Goal: Task Accomplishment & Management: Complete application form

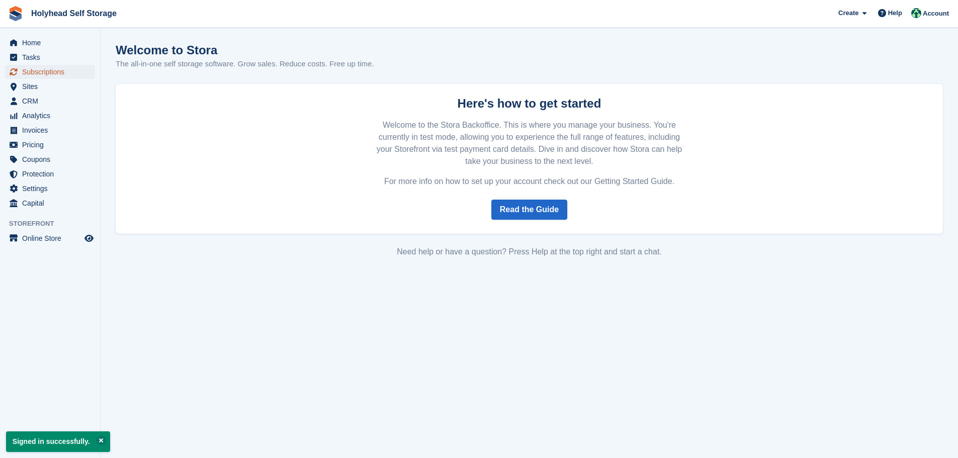
click at [22, 77] on link "Subscriptions" at bounding box center [50, 72] width 90 height 14
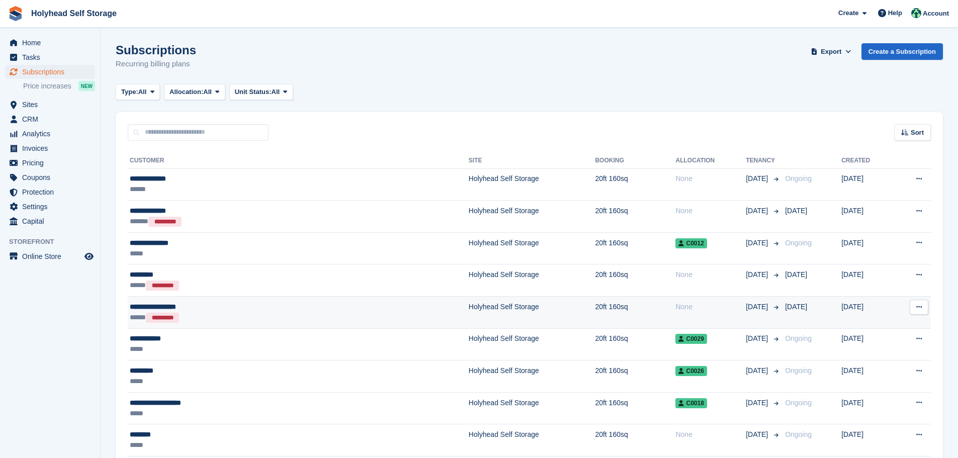
click at [156, 305] on div "**********" at bounding box center [224, 307] width 188 height 11
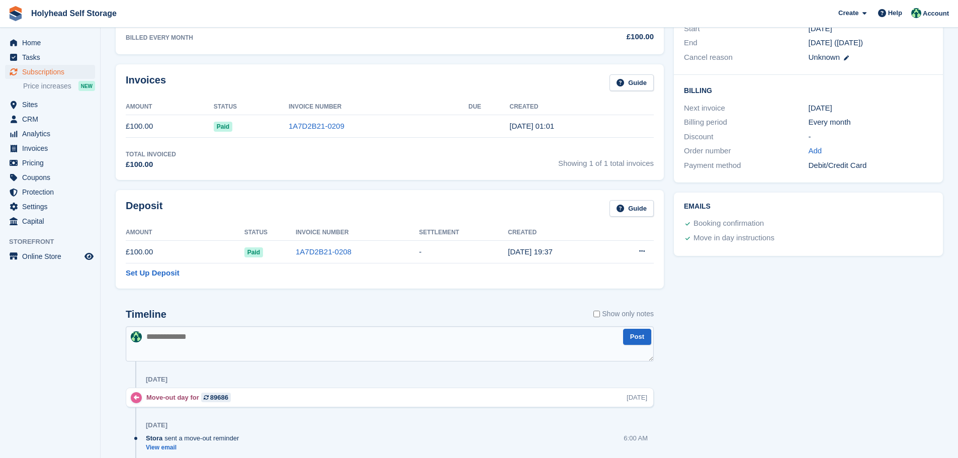
scroll to position [155, 0]
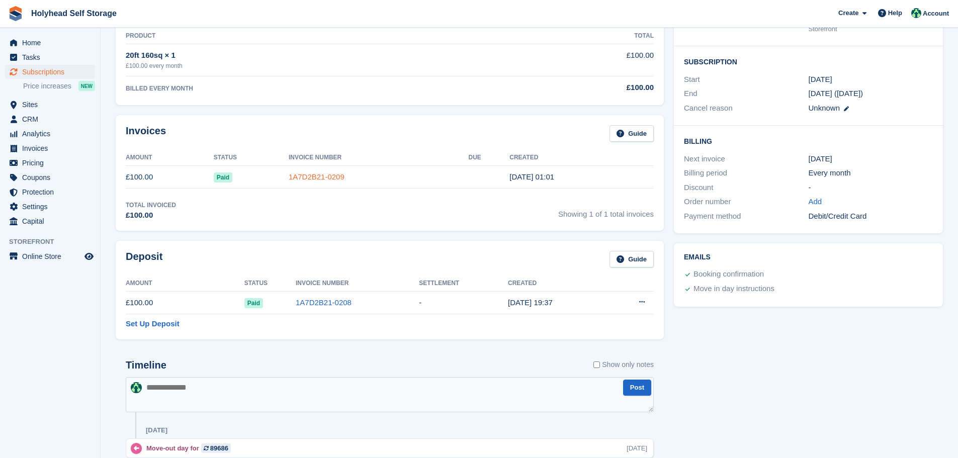
click at [309, 176] on link "1A7D2B21-0209" at bounding box center [317, 177] width 56 height 9
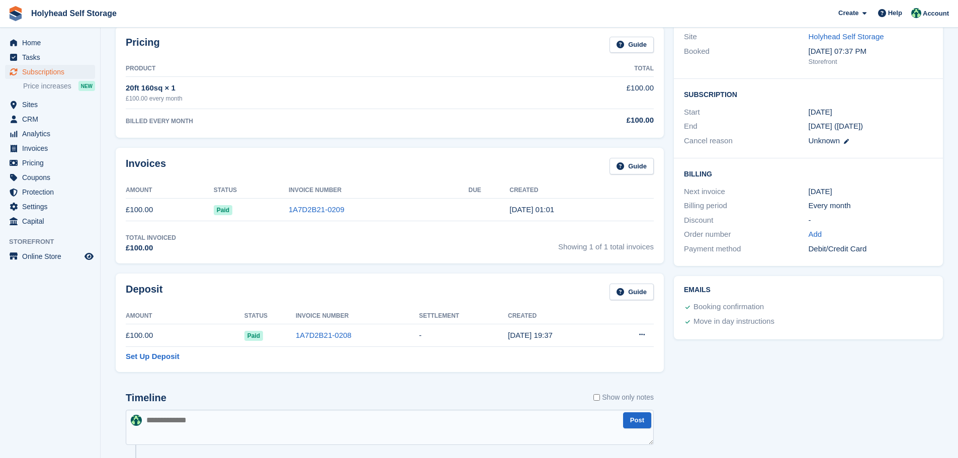
scroll to position [105, 0]
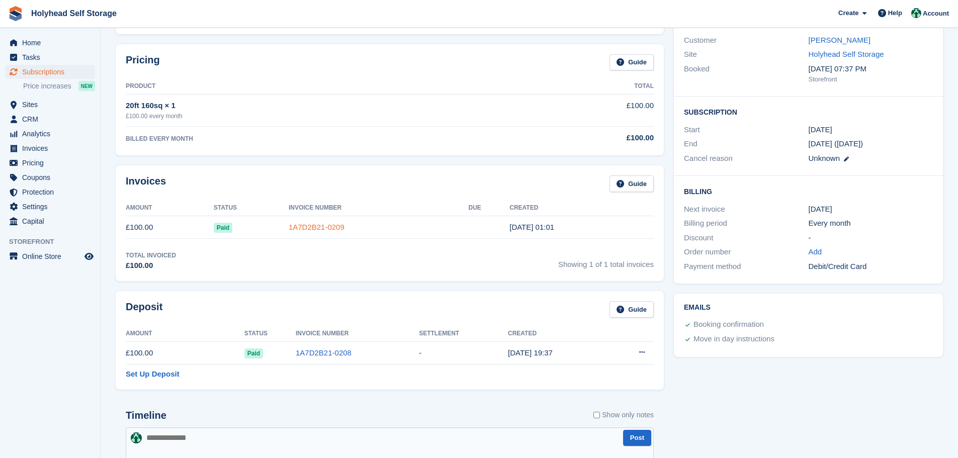
click at [331, 229] on link "1A7D2B21-0209" at bounding box center [317, 227] width 56 height 9
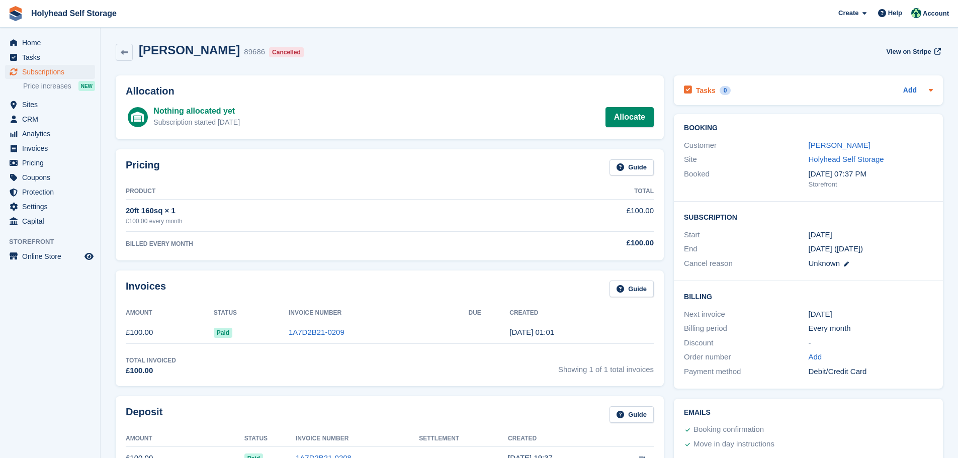
click at [933, 89] on icon at bounding box center [931, 90] width 8 height 8
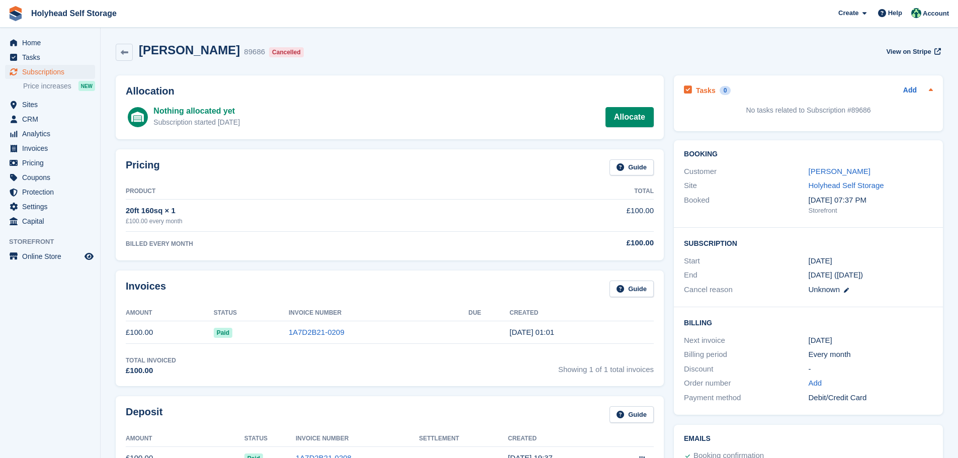
click at [931, 93] on icon at bounding box center [931, 90] width 8 height 8
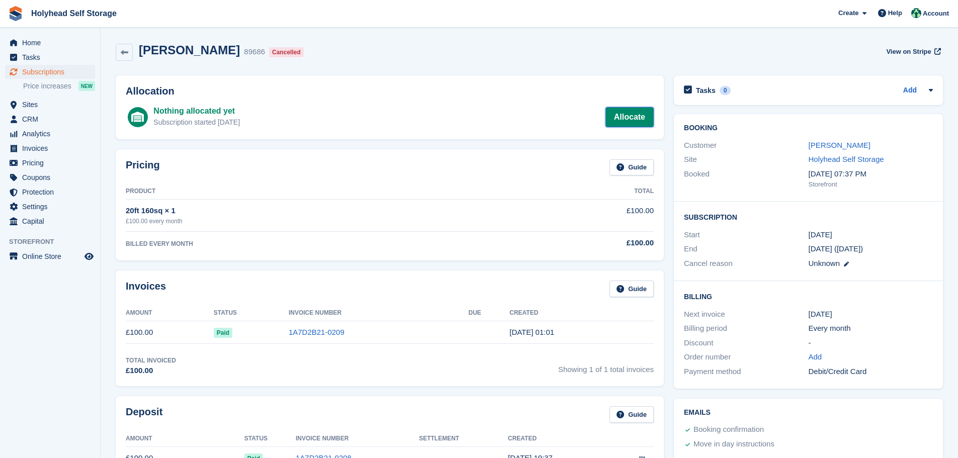
click at [633, 118] on link "Allocate" at bounding box center [630, 117] width 48 height 20
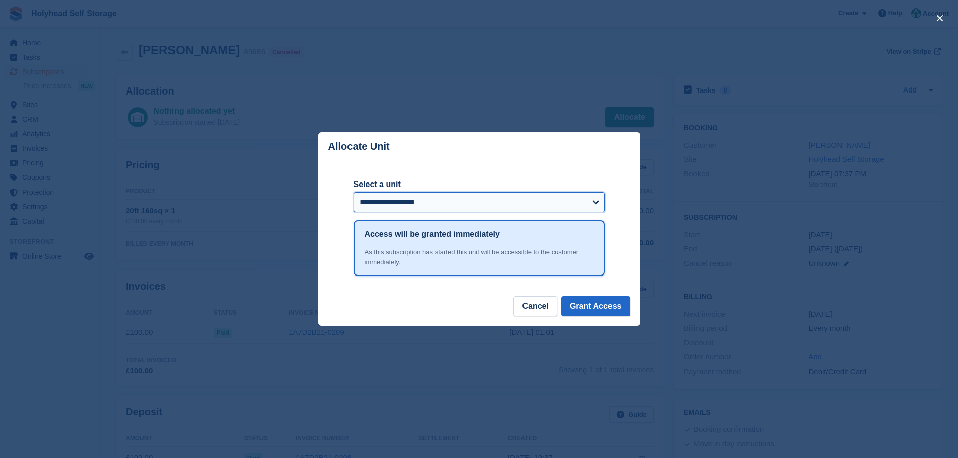
click at [594, 204] on select "**********" at bounding box center [480, 202] width 252 height 20
click at [476, 162] on div "**********" at bounding box center [480, 228] width 252 height 135
click at [537, 311] on button "Cancel" at bounding box center [535, 306] width 43 height 20
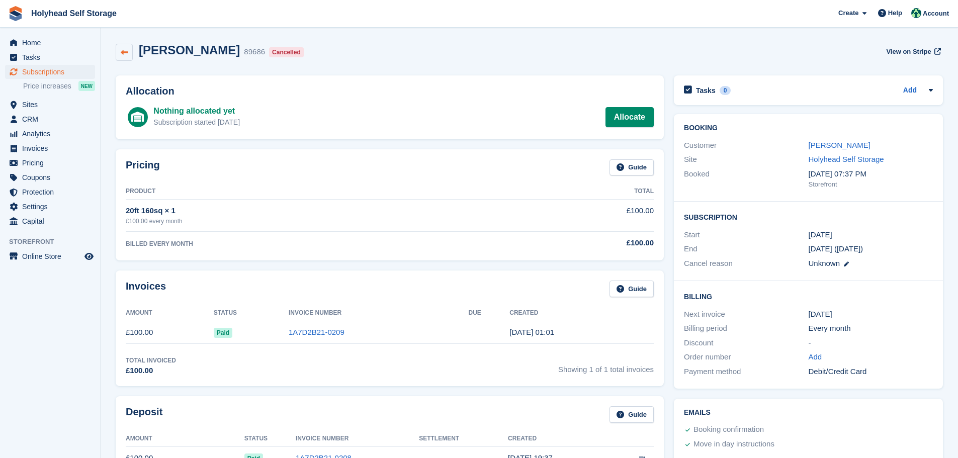
click at [124, 55] on icon at bounding box center [125, 53] width 8 height 8
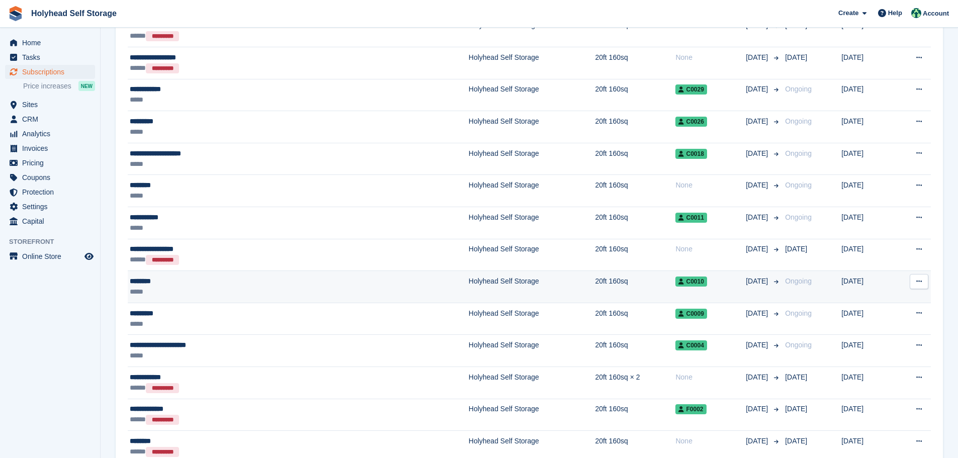
scroll to position [199, 0]
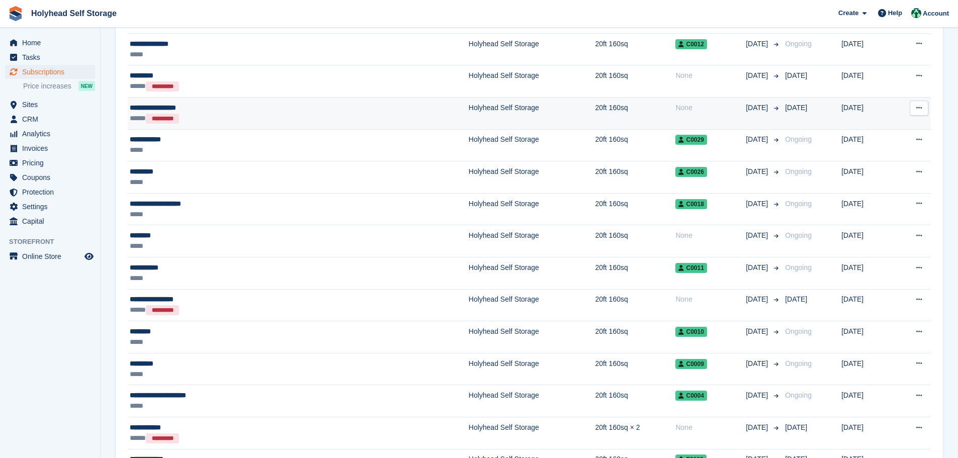
click at [924, 109] on button at bounding box center [919, 108] width 19 height 15
click at [865, 124] on p "View customer" at bounding box center [881, 127] width 88 height 13
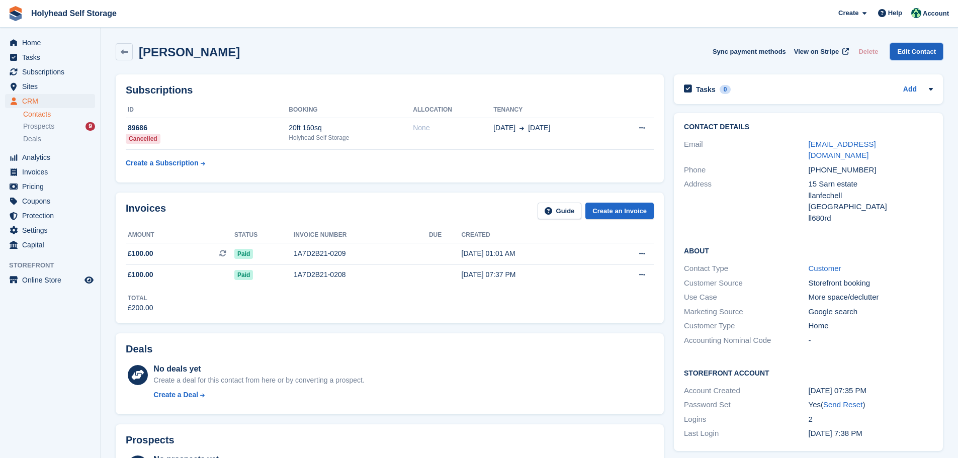
click at [914, 52] on link "Edit Contact" at bounding box center [916, 51] width 53 height 17
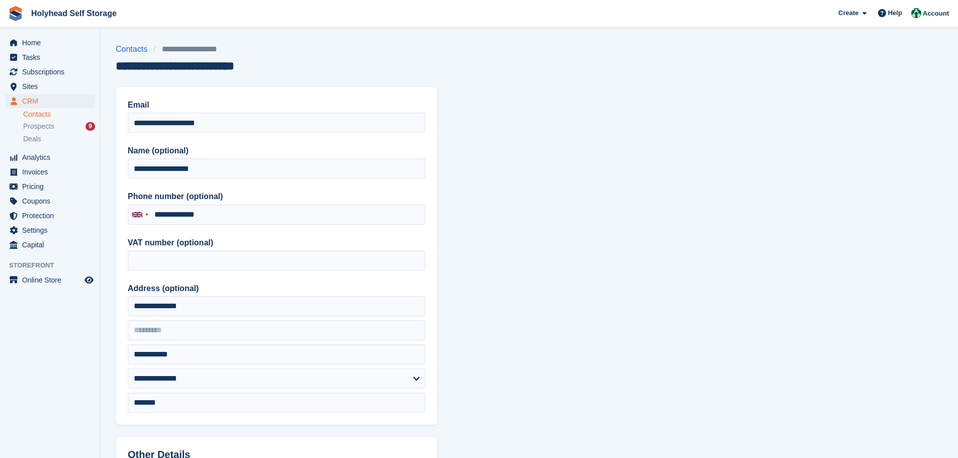
type input "**********"
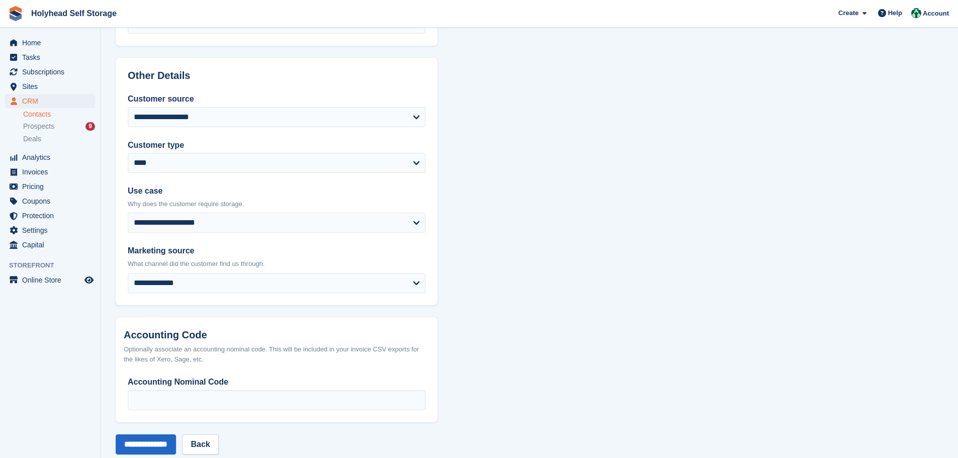
scroll to position [399, 0]
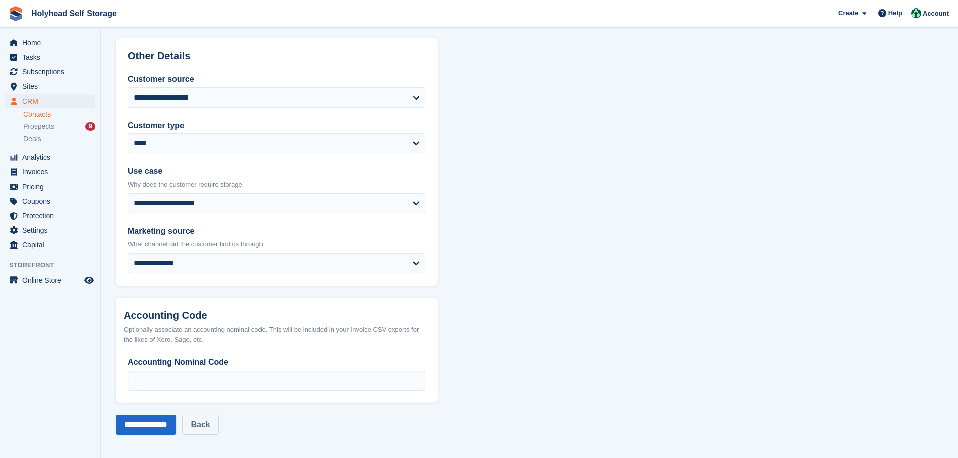
click at [206, 425] on link "Back" at bounding box center [200, 425] width 36 height 20
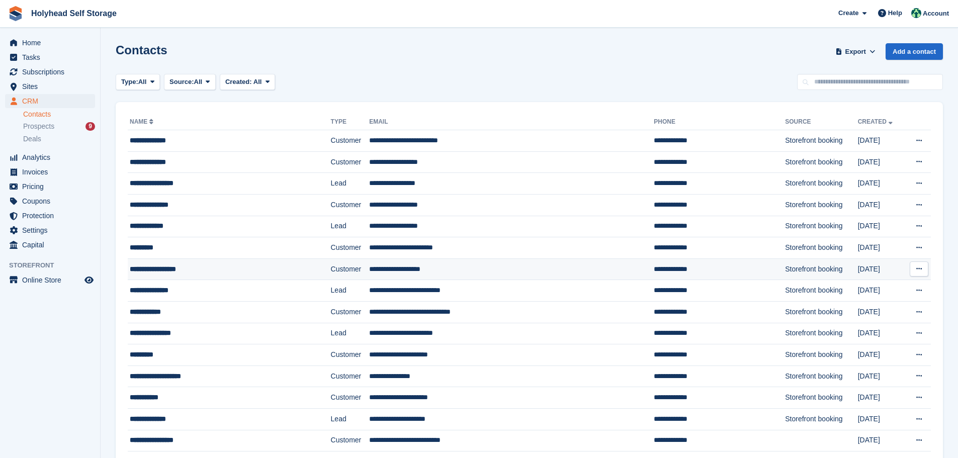
click at [917, 267] on icon at bounding box center [920, 269] width 6 height 7
click at [723, 72] on section "Contacts Export Export Contacts Export a CSV of all Contacts which match the cu…" at bounding box center [530, 358] width 858 height 716
click at [26, 58] on span "Tasks" at bounding box center [52, 57] width 60 height 14
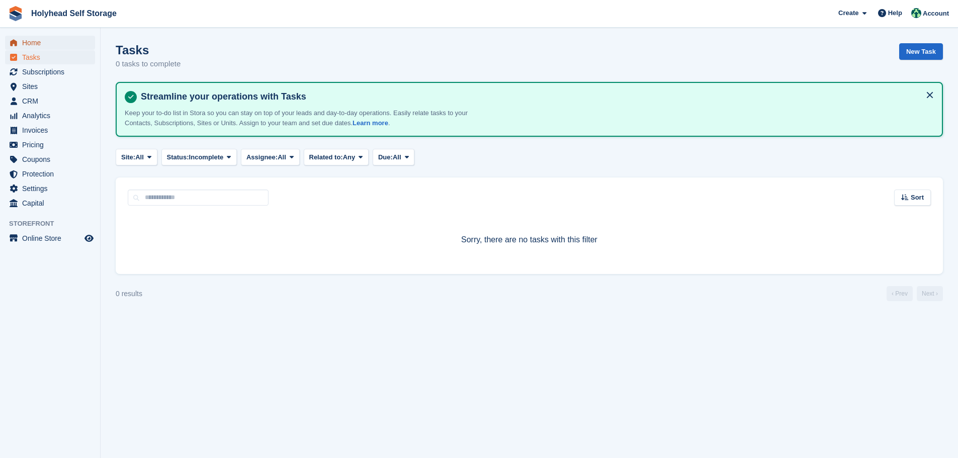
click at [30, 41] on span "Home" at bounding box center [52, 43] width 60 height 14
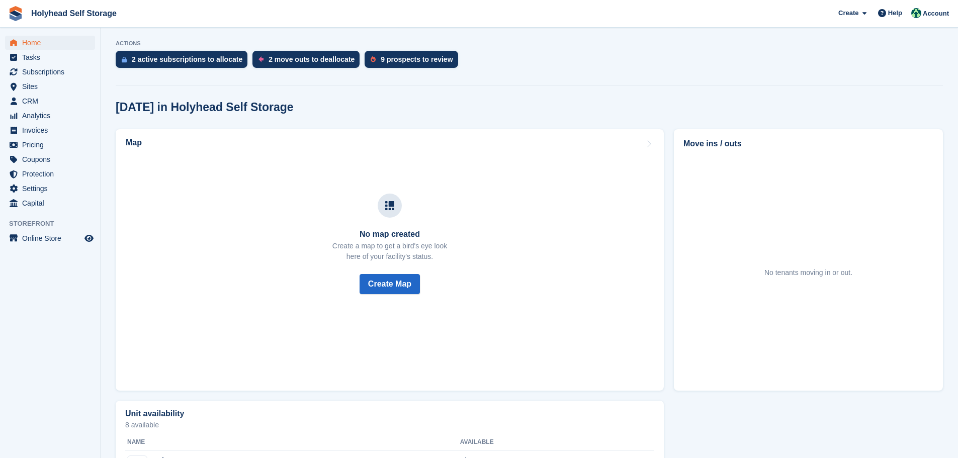
scroll to position [245, 0]
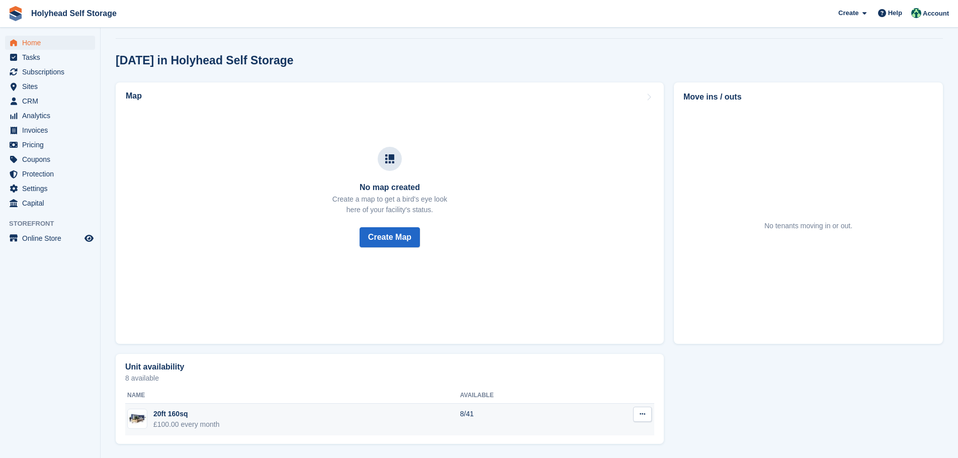
click at [219, 418] on td "20ft 160sq £100.00 every month" at bounding box center [292, 420] width 335 height 32
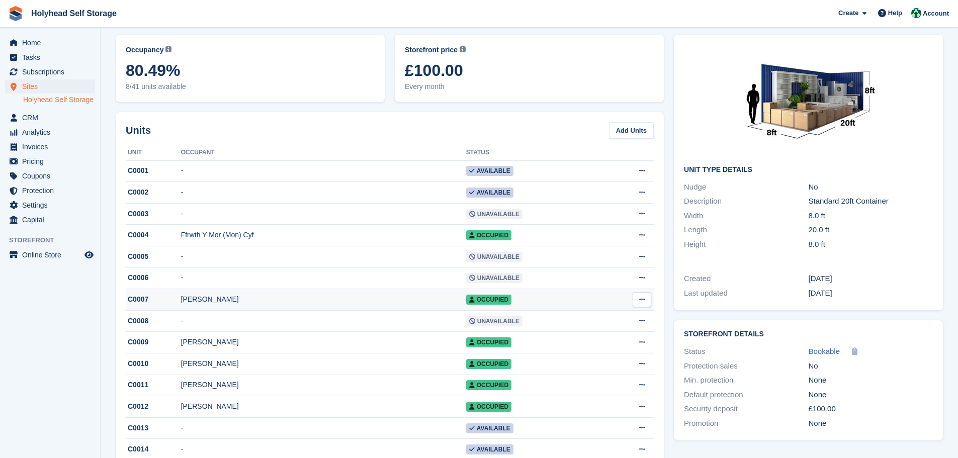
scroll to position [101, 0]
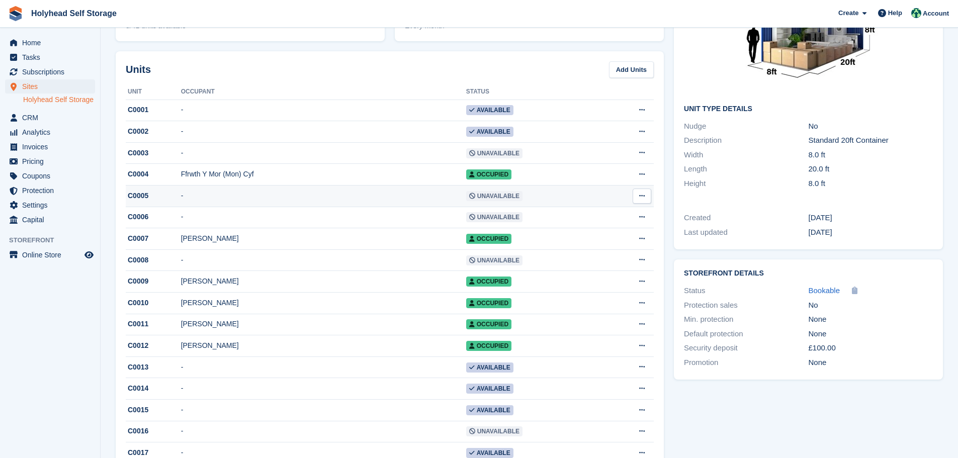
click at [638, 198] on button at bounding box center [642, 196] width 19 height 15
click at [578, 216] on p "Edit unit" at bounding box center [603, 215] width 88 height 13
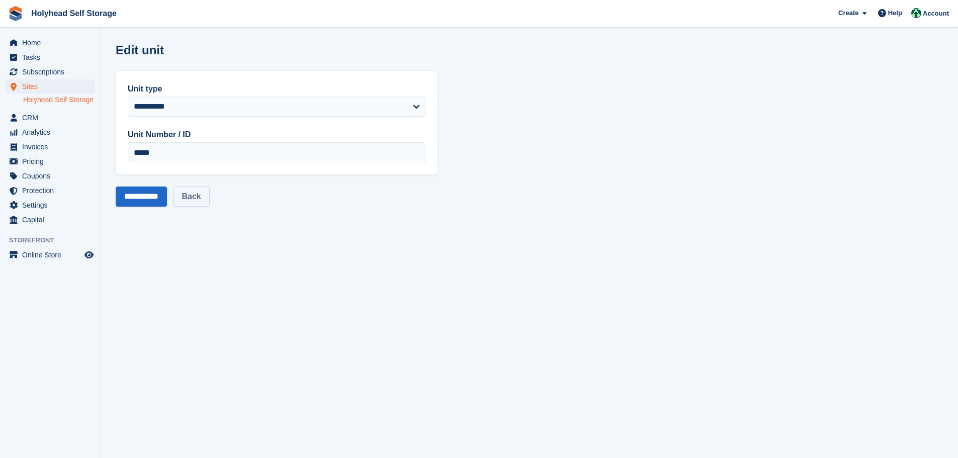
click at [205, 196] on link "Back" at bounding box center [191, 197] width 36 height 20
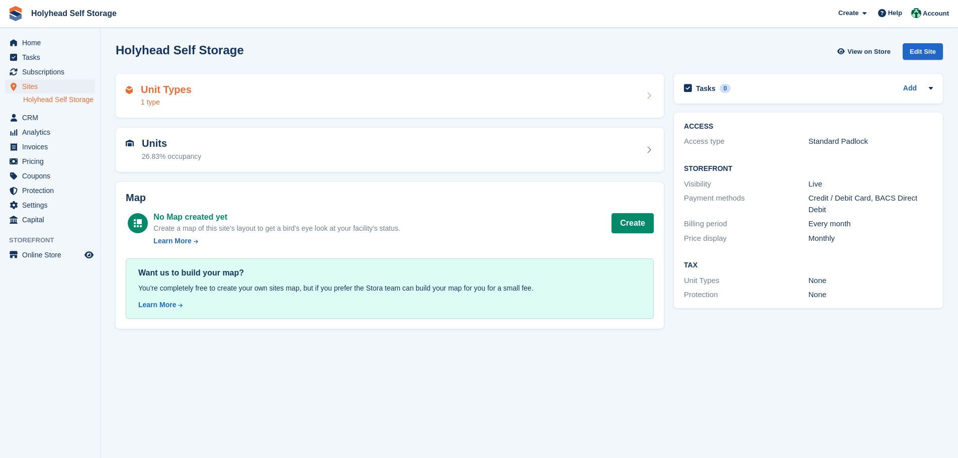
click at [195, 86] on div "Unit Types 1 type" at bounding box center [390, 96] width 528 height 24
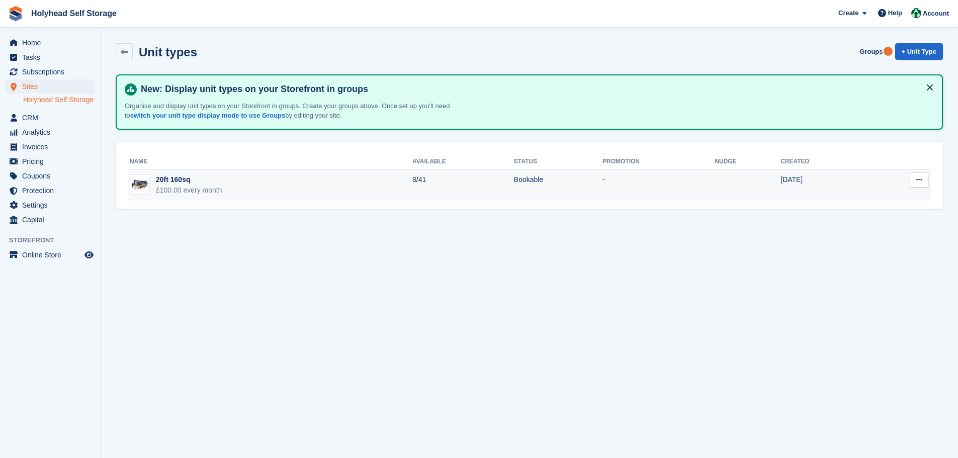
click at [186, 181] on div "20ft 160sq" at bounding box center [189, 180] width 66 height 11
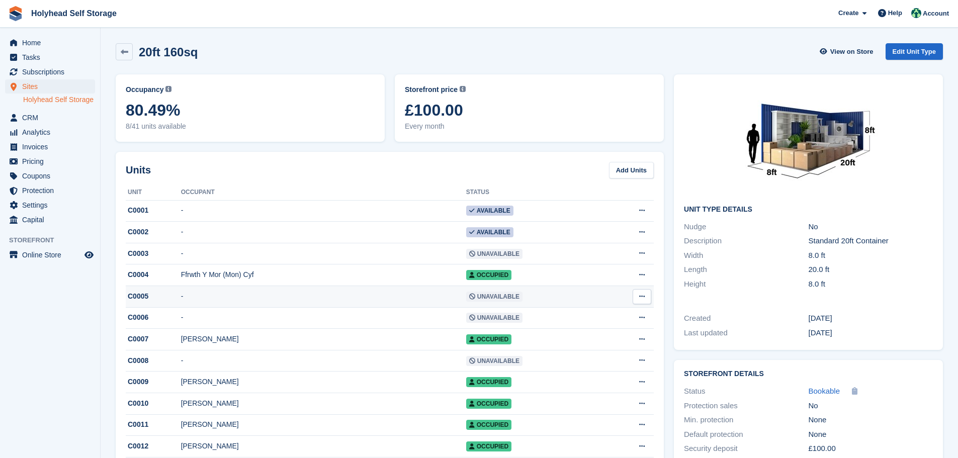
click at [639, 299] on icon at bounding box center [642, 296] width 6 height 7
click at [638, 301] on button at bounding box center [642, 296] width 19 height 15
click at [644, 298] on icon at bounding box center [642, 296] width 6 height 7
click at [136, 297] on div "C0005" at bounding box center [153, 296] width 55 height 11
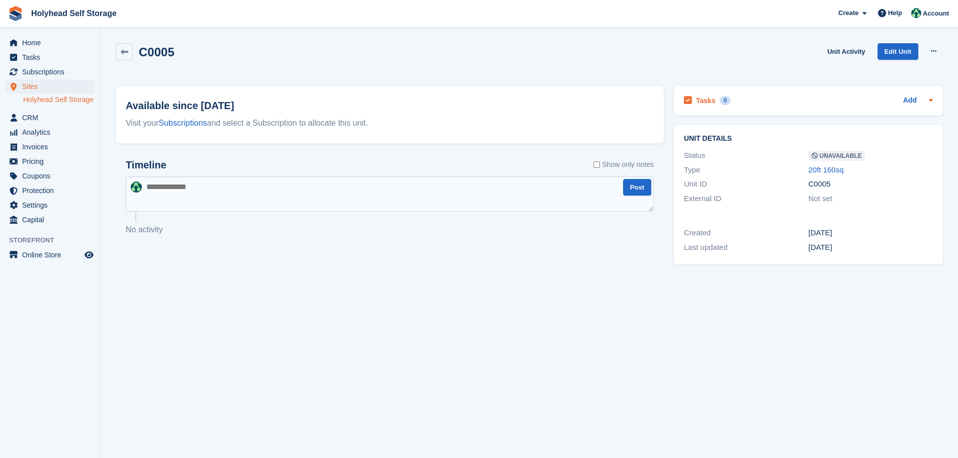
click at [932, 98] on icon at bounding box center [931, 100] width 8 height 8
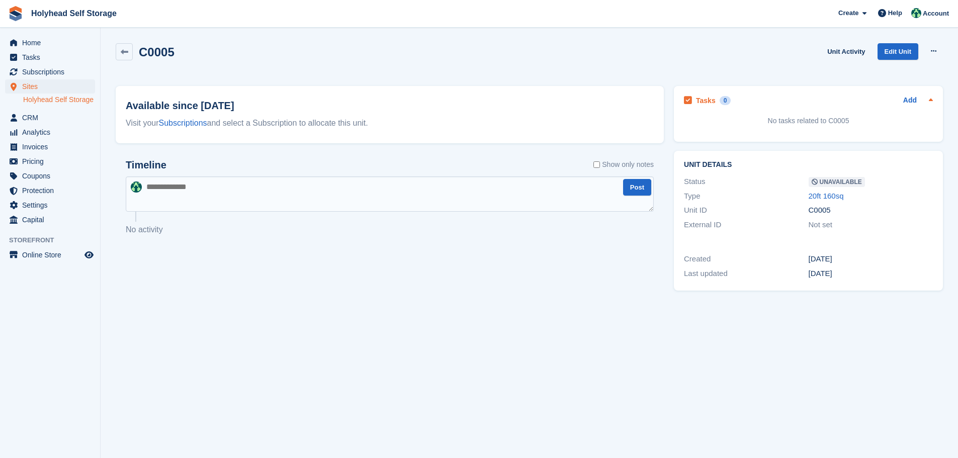
click at [933, 97] on icon at bounding box center [931, 100] width 8 height 8
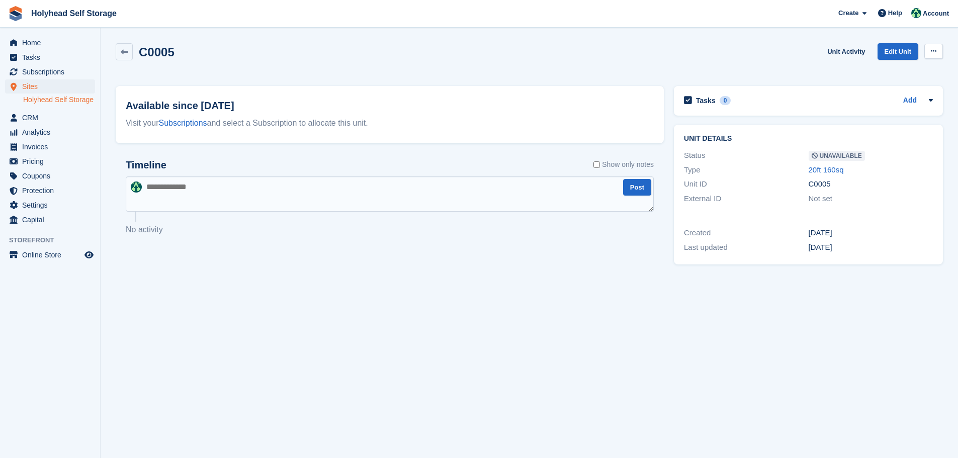
click at [930, 51] on button at bounding box center [934, 51] width 19 height 15
click at [874, 70] on p "Make Available" at bounding box center [895, 70] width 88 height 13
click at [62, 70] on span "Subscriptions" at bounding box center [52, 72] width 60 height 14
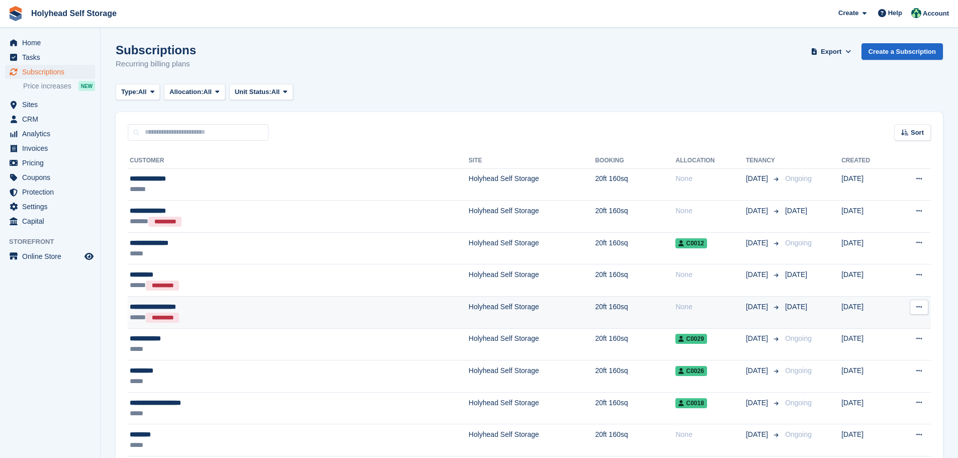
click at [920, 304] on icon at bounding box center [920, 307] width 6 height 7
click at [847, 325] on p "View customer" at bounding box center [881, 326] width 88 height 13
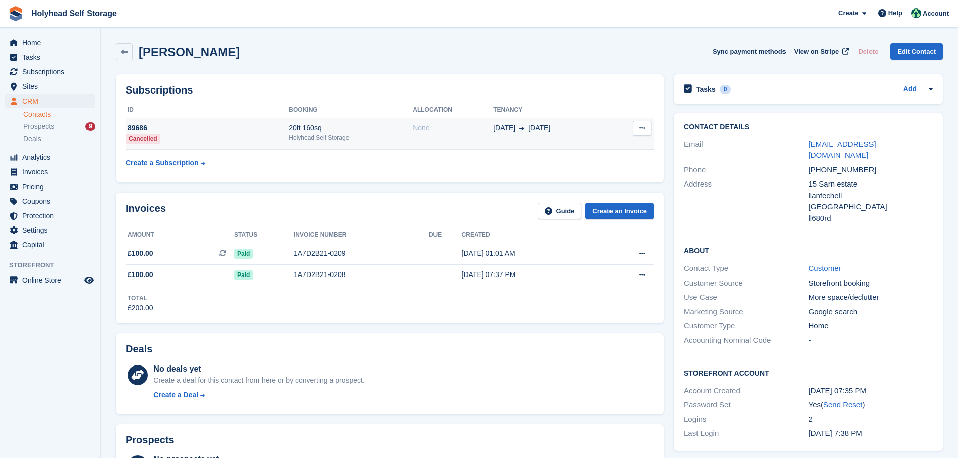
click at [643, 126] on icon at bounding box center [642, 128] width 6 height 7
click at [390, 169] on table "ID Booking Allocation Tenancy 89686 Cancelled 20ft 160sq Holyhead Self Storage …" at bounding box center [390, 137] width 528 height 71
click at [643, 127] on icon at bounding box center [642, 128] width 6 height 7
click at [460, 171] on table "ID Booking Allocation Tenancy 89686 Cancelled 20ft 160sq Holyhead Self Storage …" at bounding box center [390, 137] width 528 height 71
click at [169, 163] on div "Create a Subscription" at bounding box center [162, 163] width 73 height 11
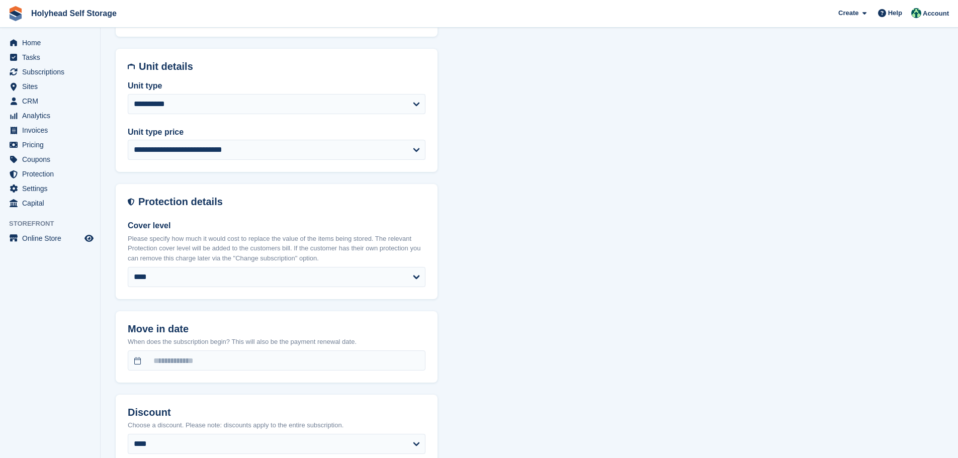
scroll to position [553, 0]
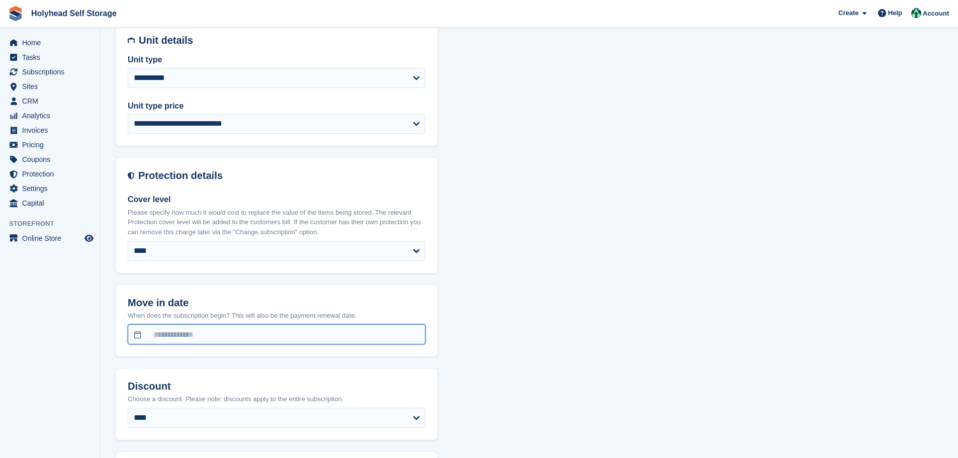
click at [138, 336] on input "text" at bounding box center [277, 334] width 298 height 20
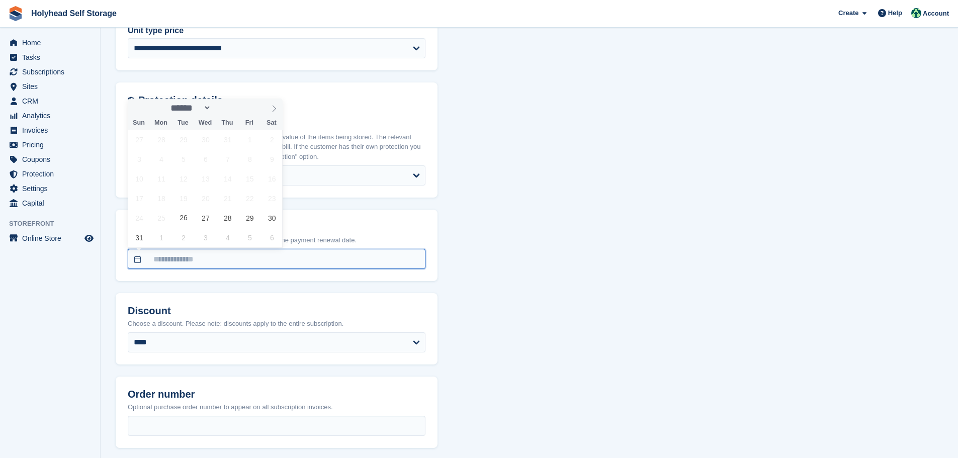
scroll to position [597, 0]
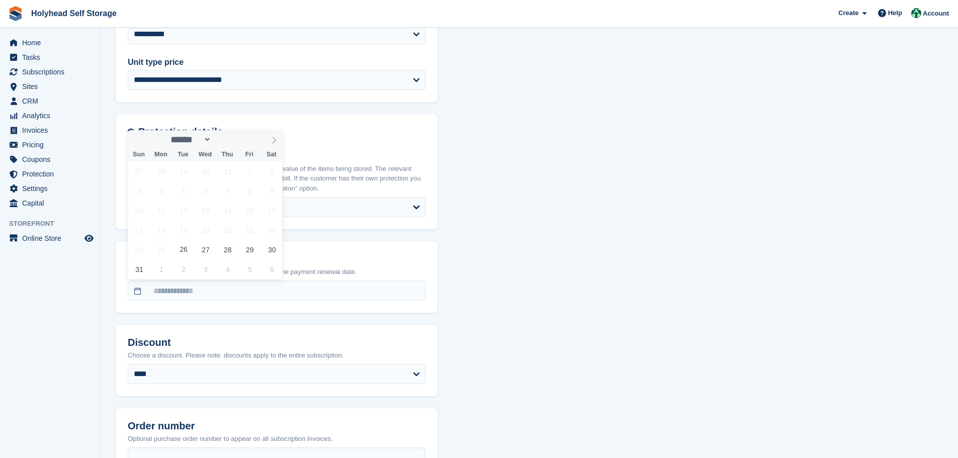
click at [63, 367] on aside "Home Tasks Subscriptions Subscriptions Subscriptions Price increases NEW Price …" at bounding box center [50, 232] width 100 height 408
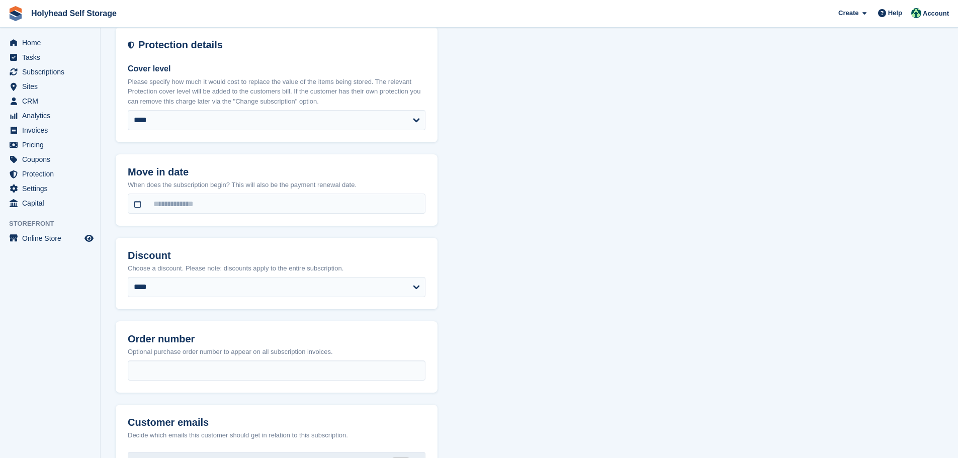
scroll to position [698, 0]
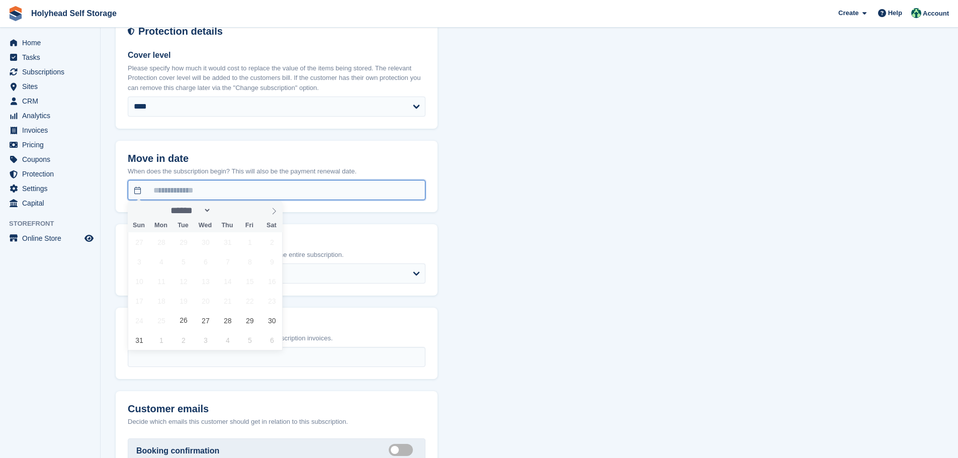
click at [139, 191] on input "text" at bounding box center [277, 190] width 298 height 20
click at [183, 320] on span "26" at bounding box center [184, 321] width 20 height 20
type input "**********"
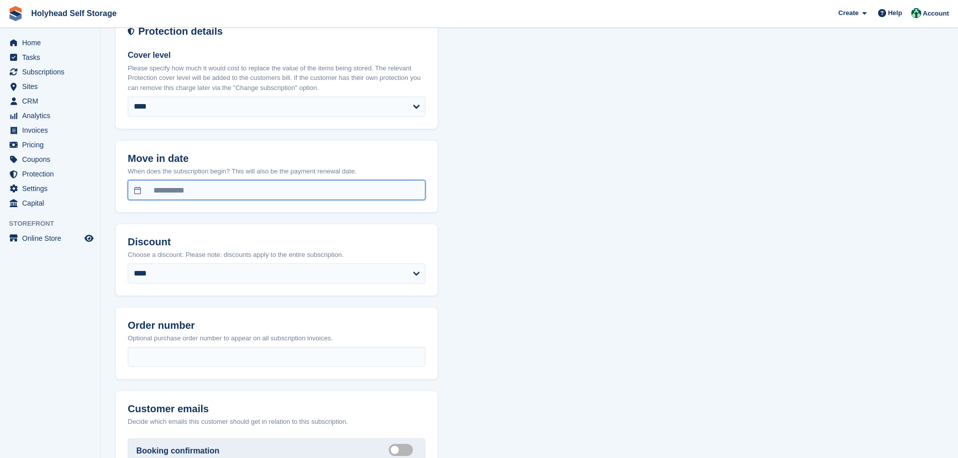
click at [136, 191] on input "**********" at bounding box center [277, 190] width 298 height 20
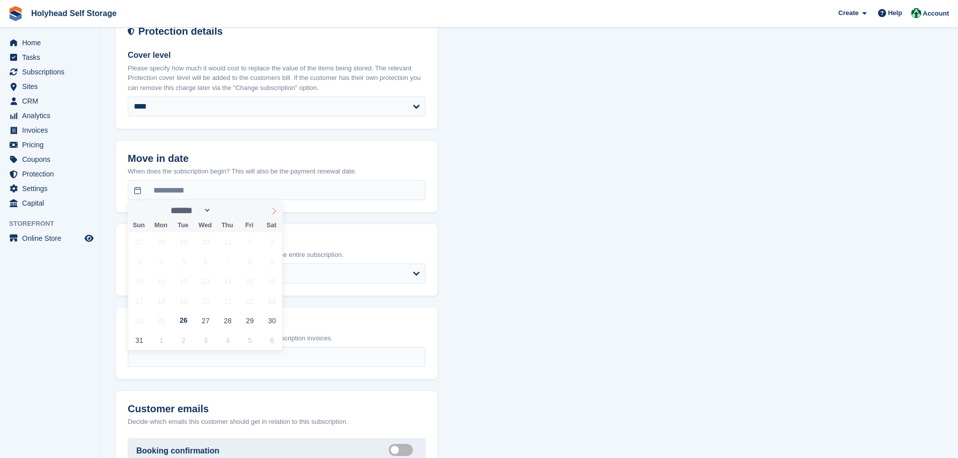
click at [275, 211] on icon at bounding box center [274, 211] width 7 height 7
select select "*"
click at [142, 264] on span "7" at bounding box center [139, 262] width 20 height 20
type input "**********"
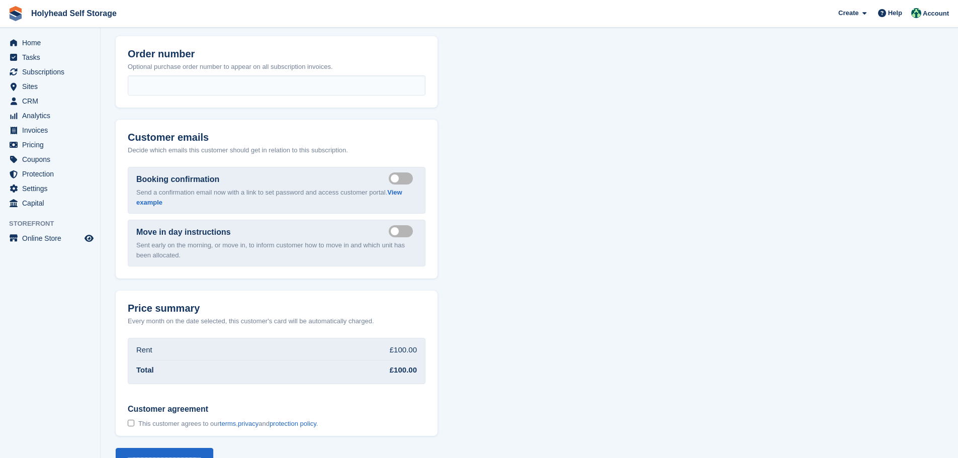
scroll to position [1000, 0]
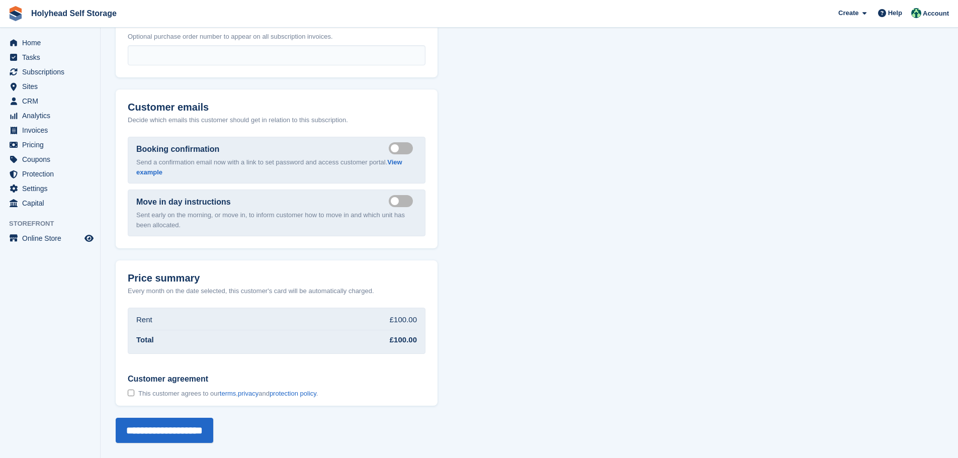
click at [128, 390] on div at bounding box center [131, 394] width 7 height 10
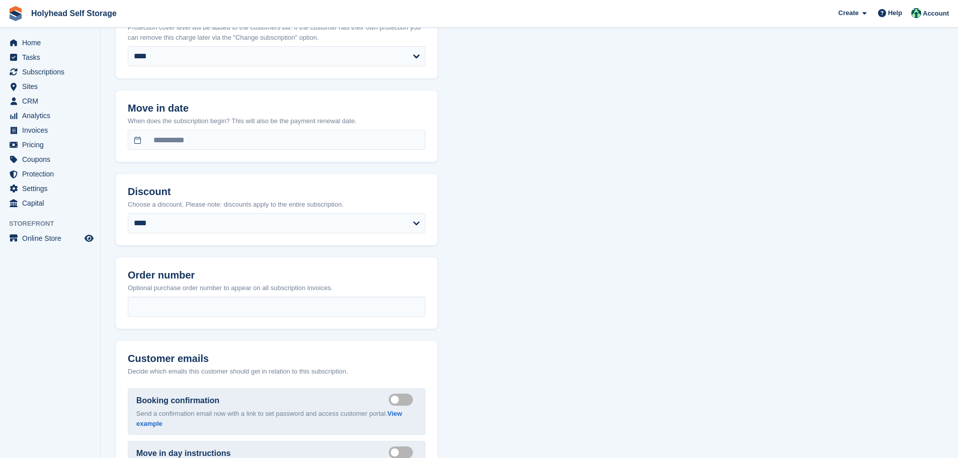
scroll to position [755, 0]
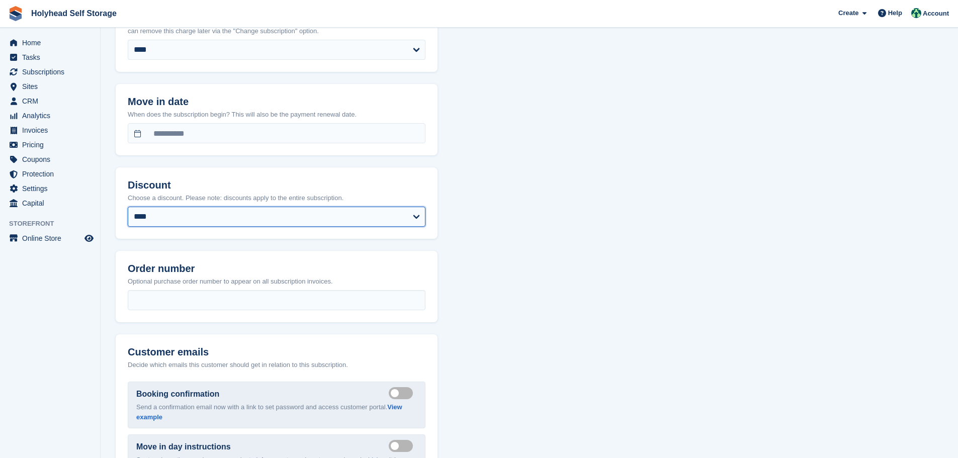
click at [415, 214] on select "**********" at bounding box center [277, 217] width 298 height 20
click at [511, 201] on div "**********" at bounding box center [530, 8] width 828 height 1359
click at [418, 217] on select "**********" at bounding box center [277, 217] width 298 height 20
click at [466, 273] on div "**********" at bounding box center [530, 8] width 828 height 1359
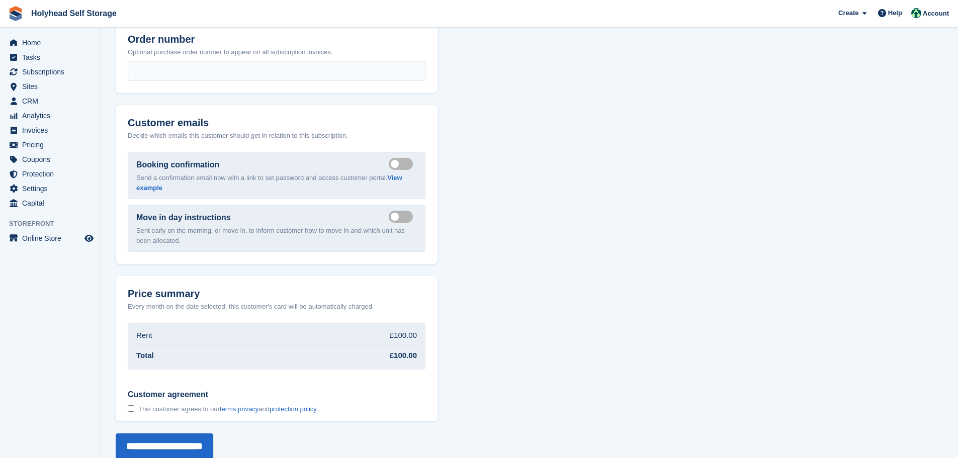
scroll to position [1000, 0]
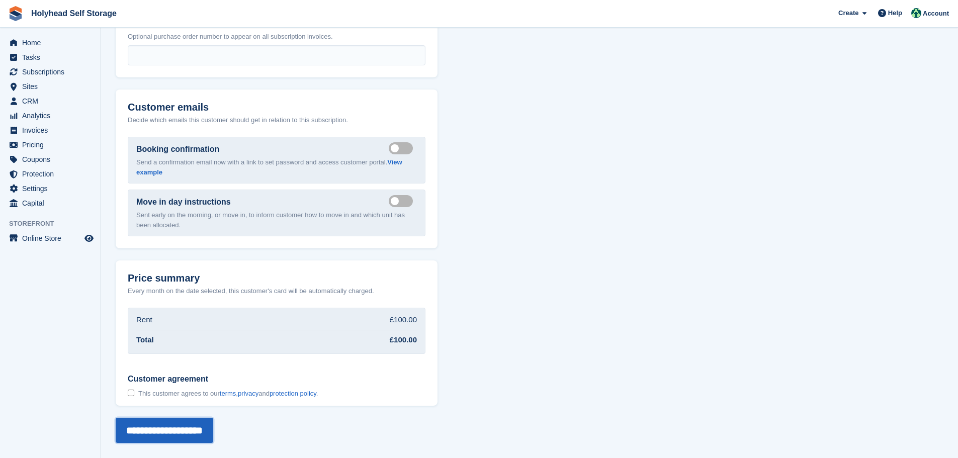
click at [157, 428] on input "**********" at bounding box center [165, 430] width 98 height 25
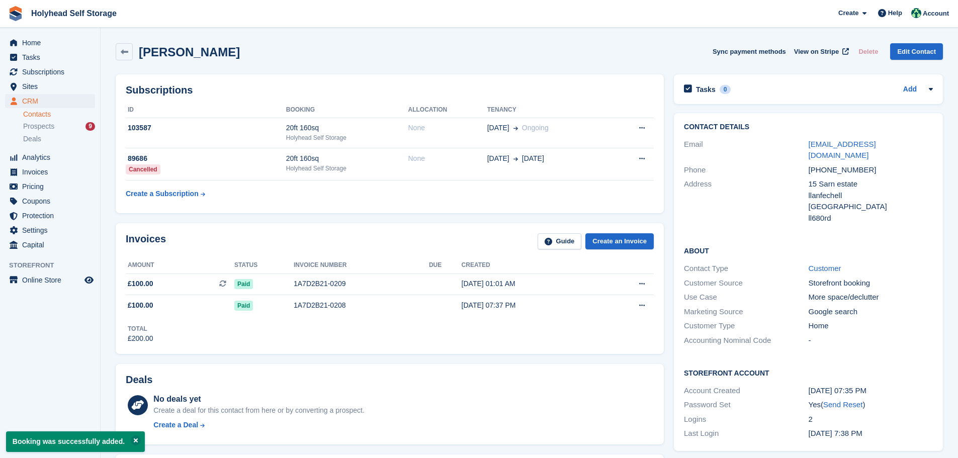
click at [657, 125] on div "Subscriptions ID Booking Allocation Tenancy 103587 20ft 160sq Holyhead Self Sto…" at bounding box center [390, 143] width 548 height 139
click at [638, 128] on button at bounding box center [642, 128] width 19 height 15
click at [612, 84] on div "Subscriptions ID Booking Allocation Tenancy 103587 20ft 160sq Holyhead Self Sto…" at bounding box center [390, 143] width 548 height 139
click at [923, 52] on link "Edit Contact" at bounding box center [916, 51] width 53 height 17
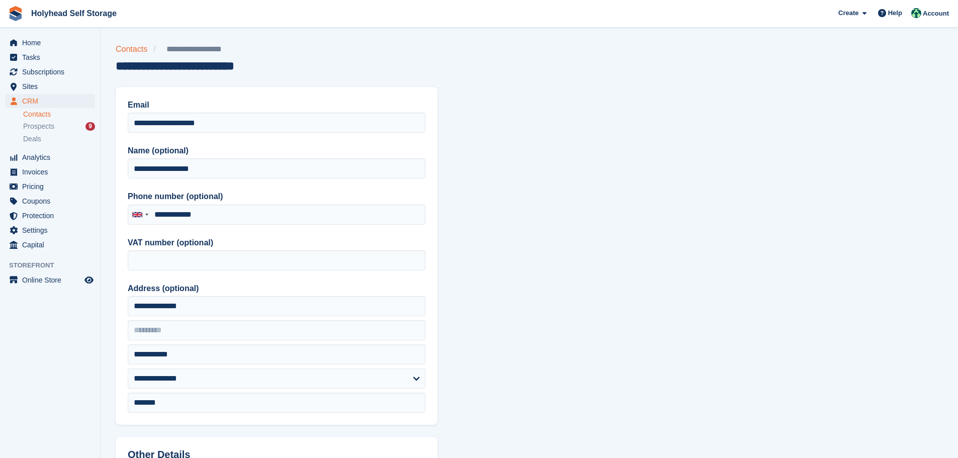
click at [130, 51] on link "Contacts" at bounding box center [135, 49] width 38 height 12
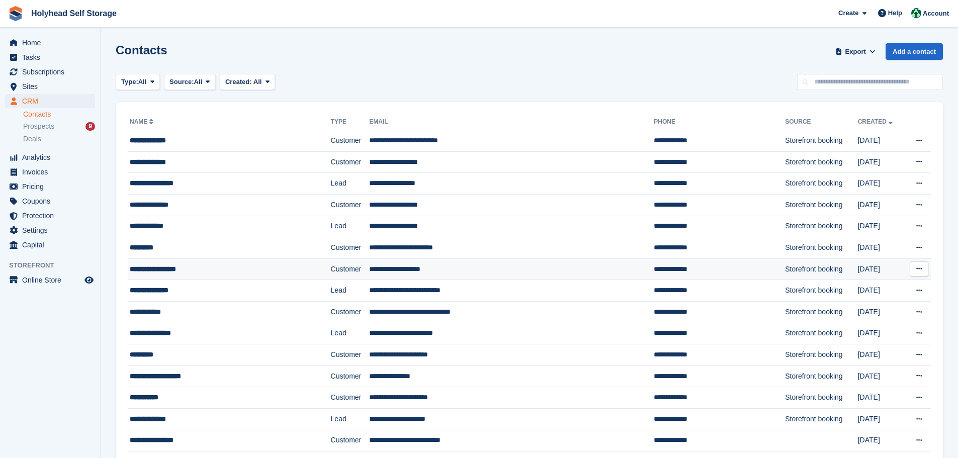
click at [917, 271] on icon at bounding box center [920, 269] width 6 height 7
click at [159, 267] on div "**********" at bounding box center [209, 269] width 159 height 11
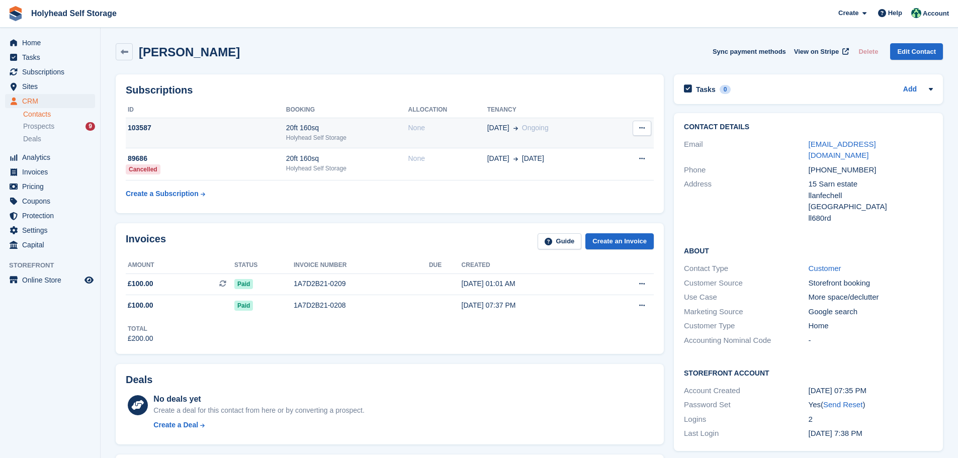
click at [641, 130] on icon at bounding box center [642, 128] width 6 height 7
click at [576, 105] on th "Tenancy" at bounding box center [549, 110] width 124 height 16
click at [143, 128] on div "103587" at bounding box center [206, 128] width 160 height 11
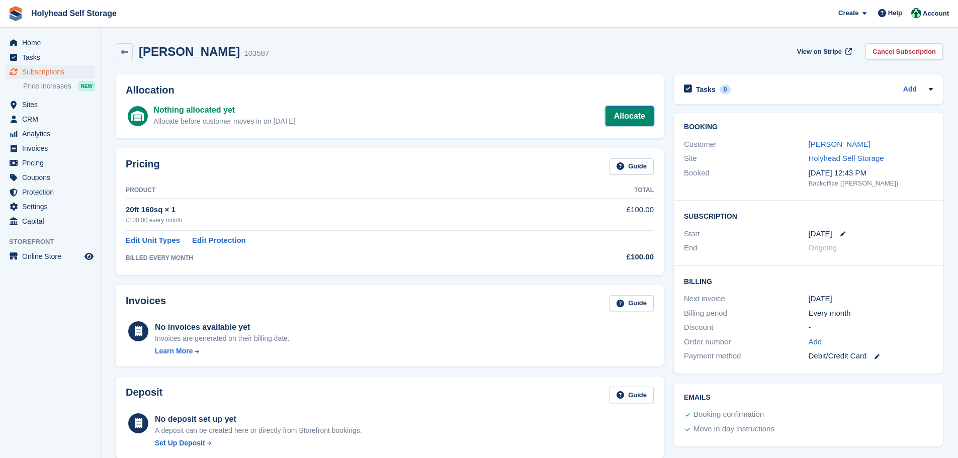
click at [633, 117] on link "Allocate" at bounding box center [630, 116] width 48 height 20
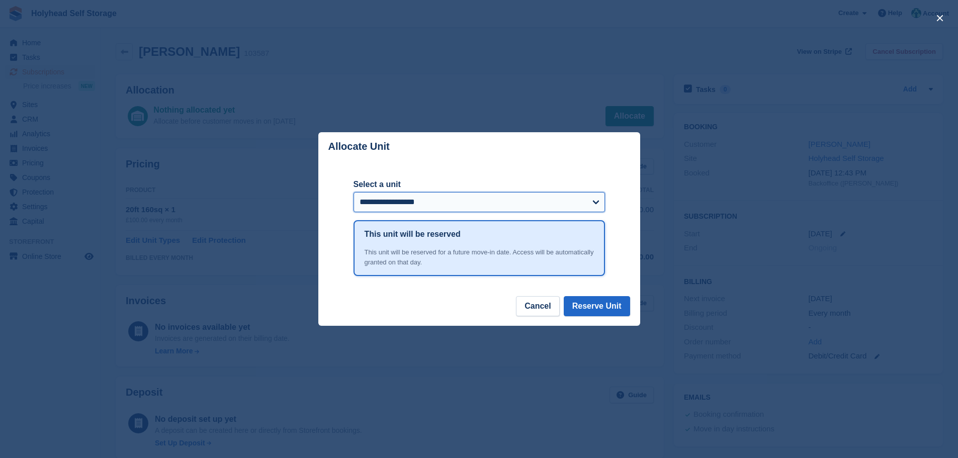
click at [449, 201] on select "**********" at bounding box center [480, 202] width 252 height 20
select select "*****"
click at [354, 193] on select "**********" at bounding box center [480, 202] width 252 height 20
click at [593, 307] on button "Reserve Unit" at bounding box center [597, 306] width 66 height 20
